Goal: Navigation & Orientation: Find specific page/section

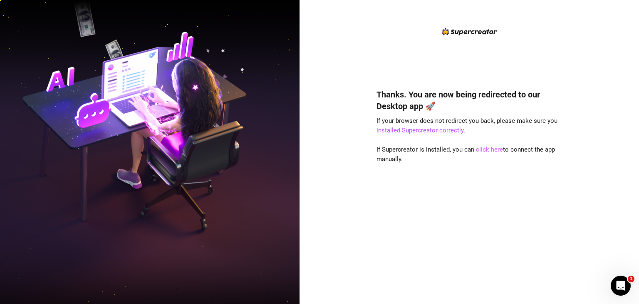
click at [482, 152] on link "click here" at bounding box center [489, 149] width 27 height 7
click at [490, 153] on link "click here" at bounding box center [489, 149] width 27 height 7
